Goal: Information Seeking & Learning: Learn about a topic

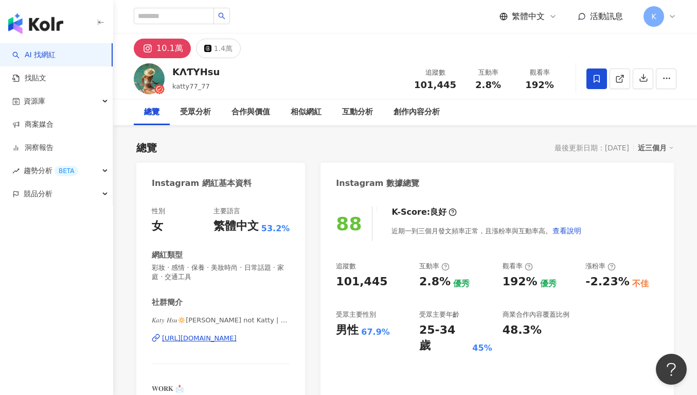
drag, startPoint x: 383, startPoint y: 281, endPoint x: 316, endPoint y: 283, distance: 66.9
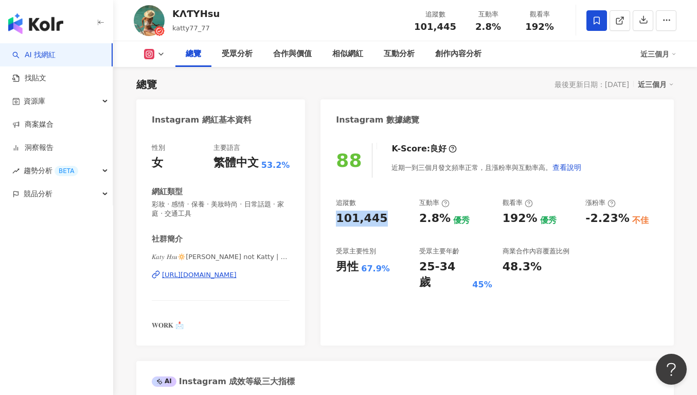
copy div "101,445"
click at [403, 225] on div "101,445" at bounding box center [372, 218] width 73 height 16
drag, startPoint x: 417, startPoint y: 219, endPoint x: 441, endPoint y: 221, distance: 24.8
click at [441, 221] on div "追蹤數 101,445 互動率 2.8% 優秀 觀看率 192% 優秀 漲粉率 -2.23% 不佳 受眾主要性別 男性 67.9% 受眾主要年齡 25-34 …" at bounding box center [497, 244] width 322 height 92
copy div "2.8%"
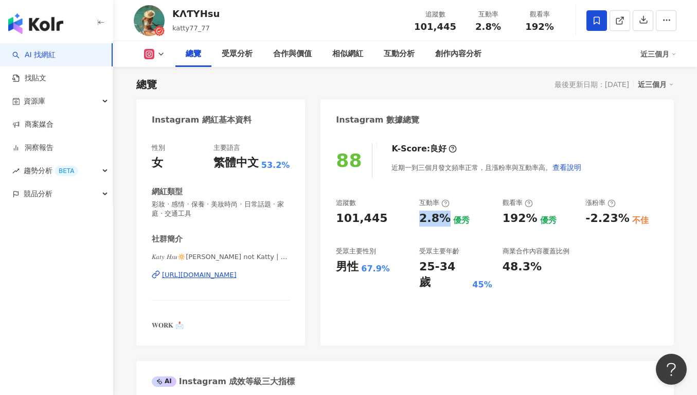
drag, startPoint x: 469, startPoint y: 202, endPoint x: 490, endPoint y: 213, distance: 23.2
click at [470, 202] on div "互動率" at bounding box center [455, 202] width 73 height 9
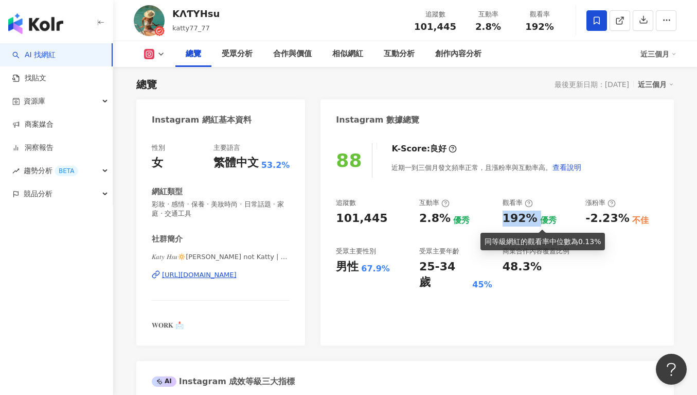
drag, startPoint x: 522, startPoint y: 220, endPoint x: 534, endPoint y: 220, distance: 12.4
click at [534, 220] on div "追蹤數 101,445 互動率 2.8% 優秀 觀看率 192% 優秀 漲粉率 -2.23% 不佳 受眾主要性別 男性 67.9% 受眾主要年齡 25-34 …" at bounding box center [497, 244] width 322 height 92
copy div "192%"
click at [471, 252] on div "受眾主要年齡" at bounding box center [455, 250] width 73 height 9
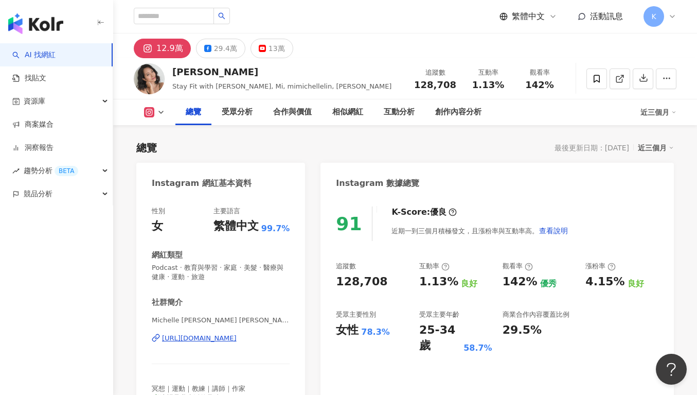
scroll to position [63, 0]
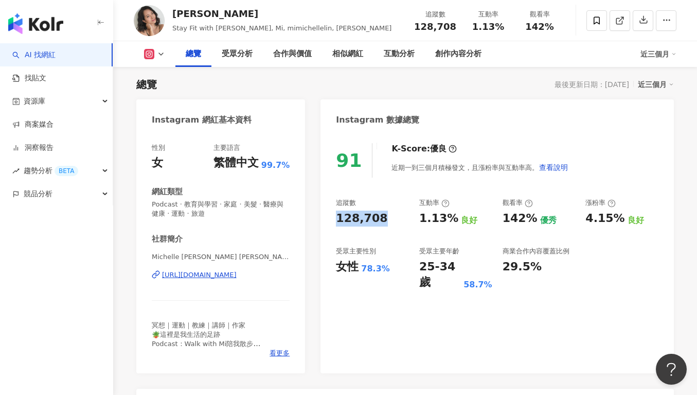
drag, startPoint x: 333, startPoint y: 222, endPoint x: 392, endPoint y: 222, distance: 59.7
click at [392, 222] on div "91 K-Score : 優良 近期一到三個月積極發文，且漲粉率與互動率高。 查看說明 追蹤數 128,708 互動率 1.13% 良好 觀看率 142% 優…" at bounding box center [496, 253] width 353 height 240
copy div "128,708"
click at [387, 225] on div "128,708" at bounding box center [372, 218] width 73 height 16
drag, startPoint x: 441, startPoint y: 220, endPoint x: 451, endPoint y: 221, distance: 9.8
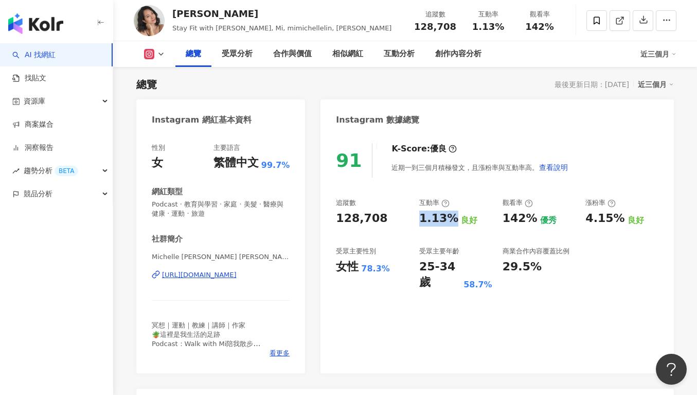
click at [451, 221] on div "追蹤數 128,708 互動率 1.13% 良好 觀看率 142% 優秀 漲粉率 4.15% 良好 受眾主要性別 女性 78.3% 受眾主要年齡 25-34 …" at bounding box center [497, 244] width 322 height 92
copy div "1.13%"
click at [491, 223] on div "1.13% 良好" at bounding box center [455, 218] width 73 height 16
drag, startPoint x: 513, startPoint y: 220, endPoint x: 529, endPoint y: 220, distance: 15.9
click at [530, 220] on div "追蹤數 128,708 互動率 1.13% 良好 觀看率 142% 優秀 漲粉率 4.15% 良好 受眾主要性別 女性 78.3% 受眾主要年齡 25-34 …" at bounding box center [497, 244] width 322 height 92
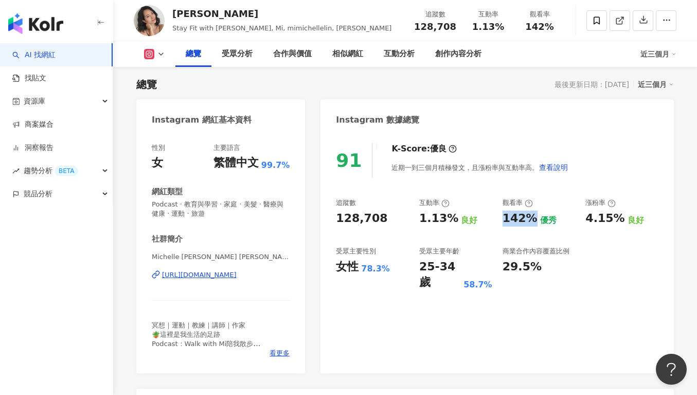
copy div "142%"
